Goal: Download file/media

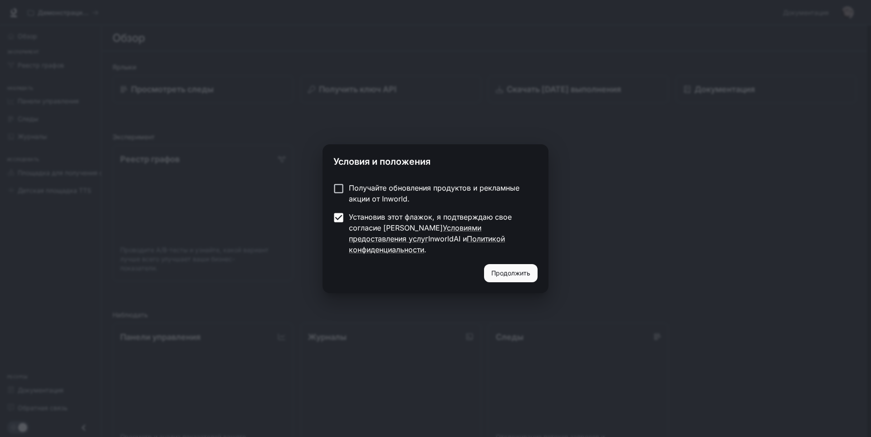
click at [518, 269] on font "Продолжить" at bounding box center [510, 273] width 39 height 8
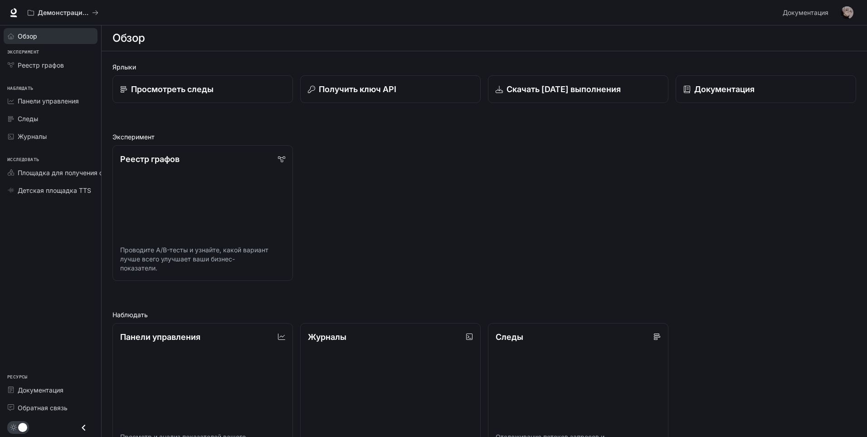
click at [37, 40] on span "Обзор" at bounding box center [28, 36] width 20 height 10
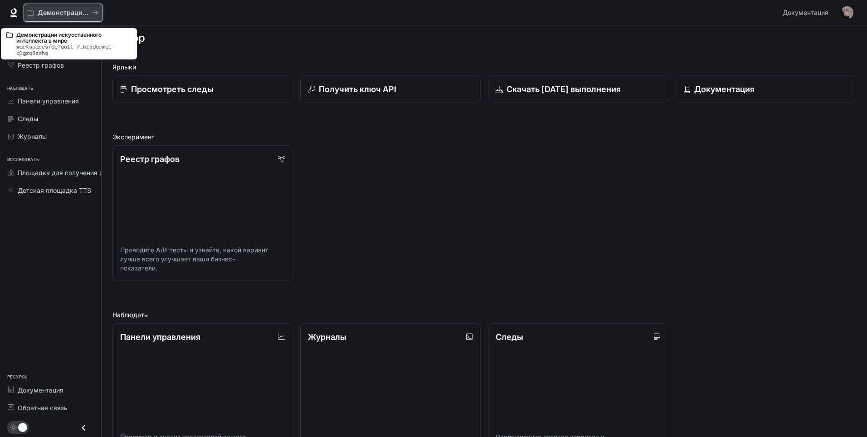
click at [90, 9] on div "Демонстрации искусственного интеллекта в мире" at bounding box center [60, 13] width 64 height 8
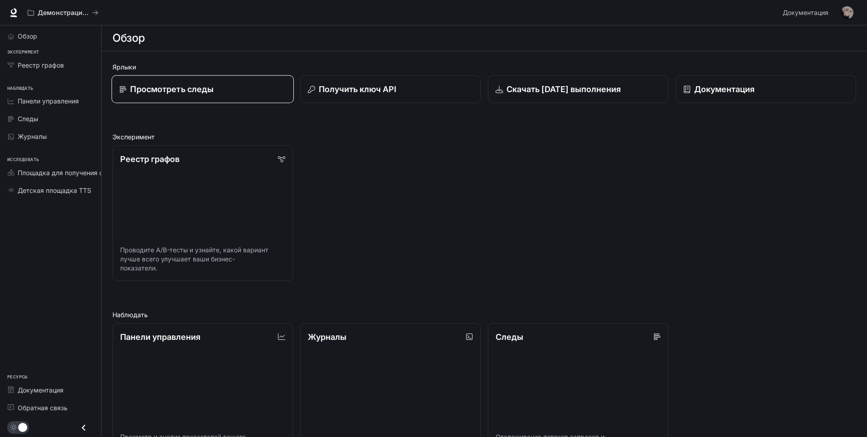
click at [189, 86] on font "Просмотреть следы" at bounding box center [171, 89] width 83 height 10
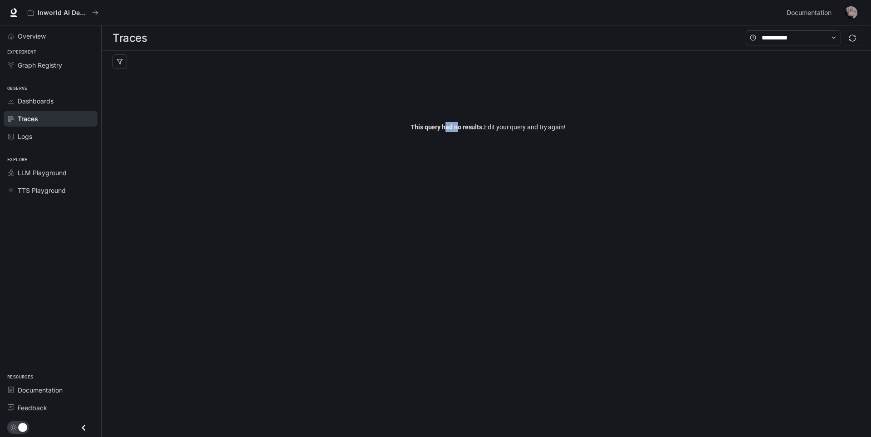
drag, startPoint x: 445, startPoint y: 142, endPoint x: 420, endPoint y: 139, distance: 24.6
click at [443, 142] on div "This query had no results. Edit your query and try again!" at bounding box center [487, 127] width 751 height 109
click at [31, 39] on span "Overview" at bounding box center [32, 36] width 28 height 10
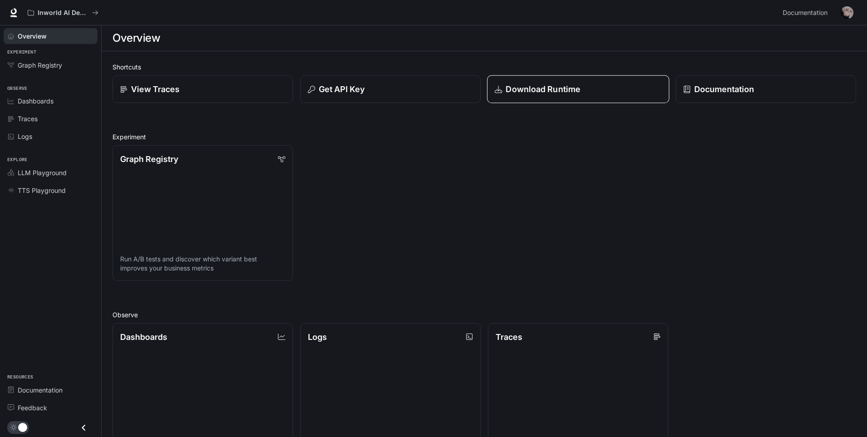
click at [528, 86] on p "Download Runtime" at bounding box center [543, 89] width 75 height 12
